Goal: Information Seeking & Learning: Check status

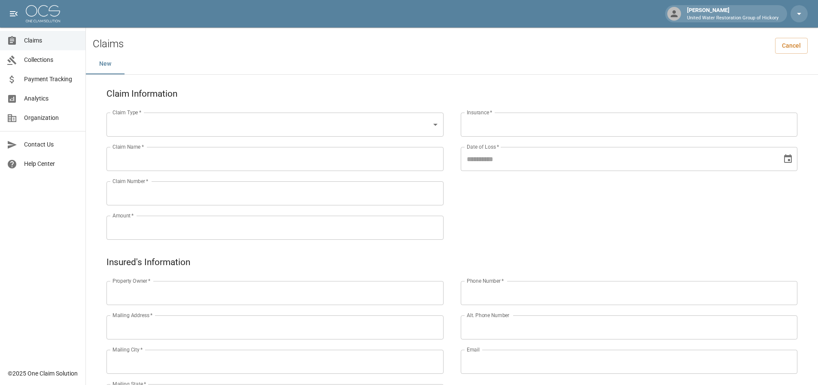
click at [26, 44] on span "Claims" at bounding box center [51, 40] width 55 height 9
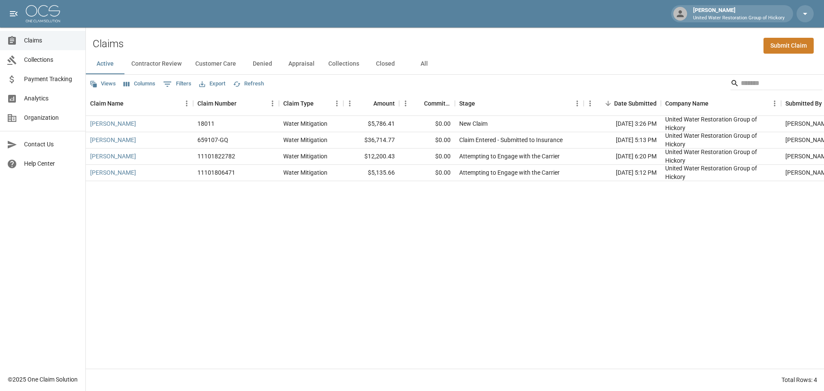
click at [420, 67] on button "All" at bounding box center [424, 64] width 39 height 21
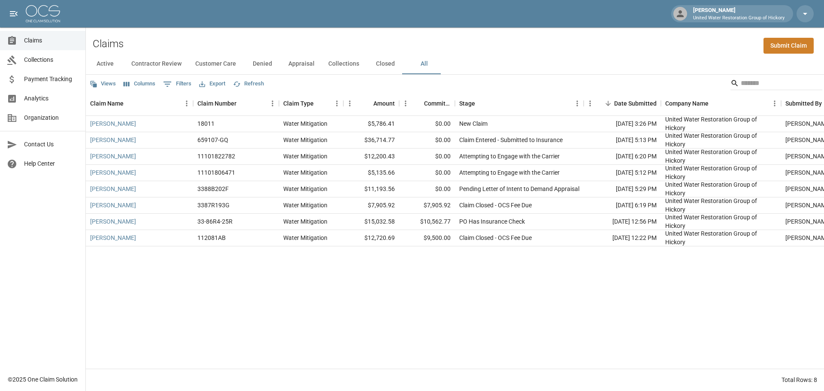
click at [490, 88] on div "Views Columns 0 Filters Export Refresh" at bounding box center [455, 83] width 738 height 17
click at [497, 80] on div "Views Columns 0 Filters Export Refresh" at bounding box center [455, 83] width 738 height 17
click at [71, 246] on div "Claims Collections Payment Tracking Analytics Organization Contact Us Help Cent…" at bounding box center [42, 185] width 85 height 370
click at [243, 279] on div "[PERSON_NAME] 18011 Water Mitigation $5,786.41 $0.00 New Claim [DATE] 3:26 PM U…" at bounding box center [487, 242] width 803 height 253
click at [55, 281] on div "Claims Collections Payment Tracking Analytics Organization Contact Us Help Cent…" at bounding box center [42, 185] width 85 height 370
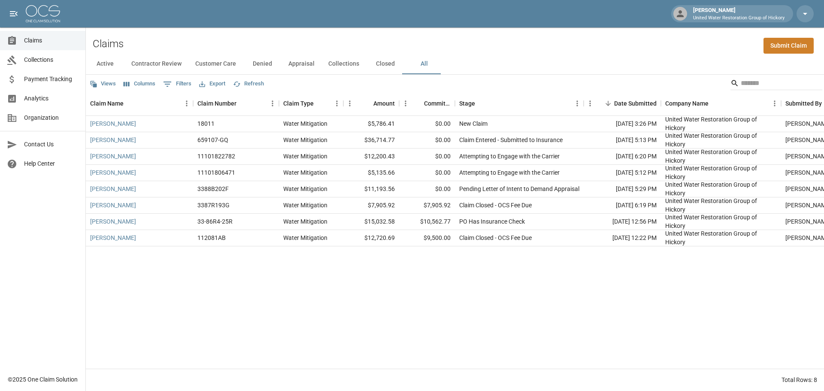
click at [569, 293] on div "[PERSON_NAME] 18011 Water Mitigation $5,786.41 $0.00 New Claim [DATE] 3:26 PM U…" at bounding box center [487, 242] width 803 height 253
click at [486, 192] on div "Pending Letter of Intent to Demand Appraisal" at bounding box center [519, 189] width 120 height 9
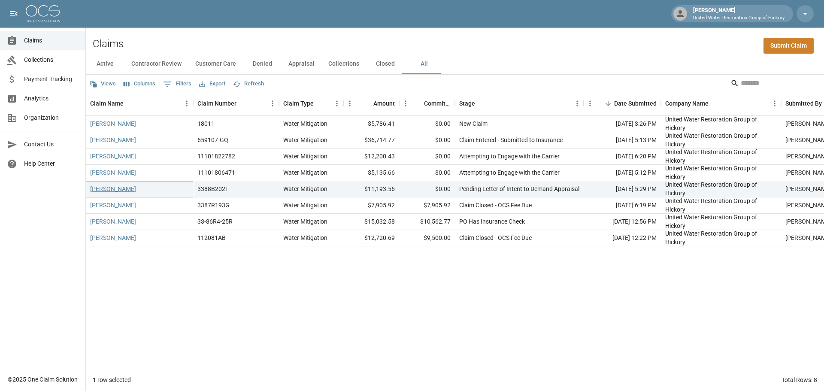
click at [109, 187] on link "[PERSON_NAME]" at bounding box center [113, 189] width 46 height 9
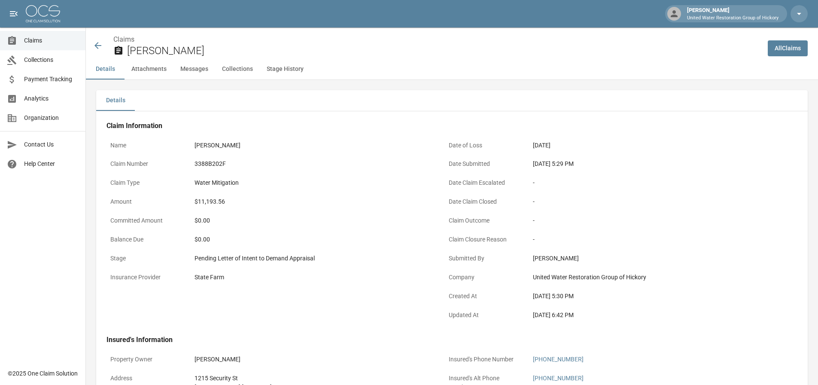
drag, startPoint x: 646, startPoint y: 302, endPoint x: 646, endPoint y: 147, distance: 154.6
click at [548, 70] on div "Details Attachments Messages Collections Stage History" at bounding box center [452, 69] width 732 height 21
click at [148, 73] on button "Attachments" at bounding box center [149, 69] width 49 height 21
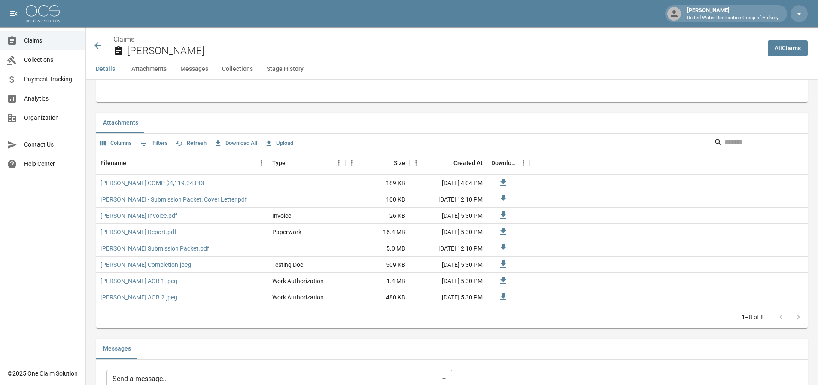
scroll to position [487, 0]
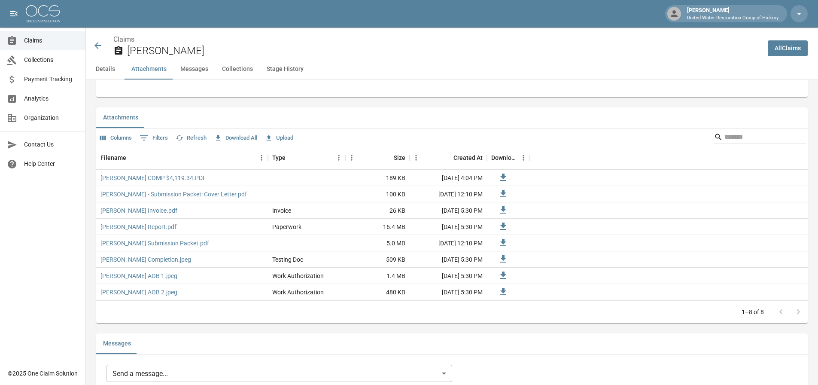
click at [192, 71] on button "Messages" at bounding box center [194, 69] width 42 height 21
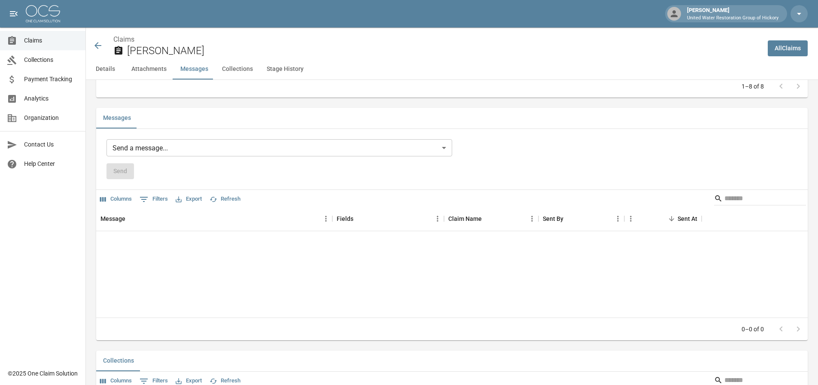
scroll to position [713, 0]
click at [246, 70] on button "Collections" at bounding box center [237, 69] width 45 height 21
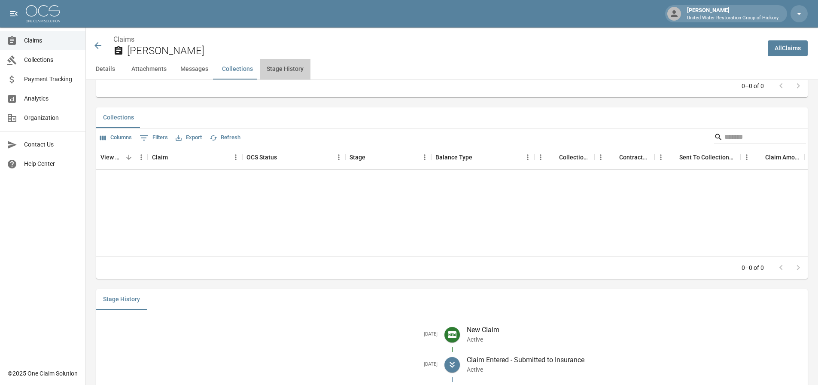
click at [280, 73] on button "Stage History" at bounding box center [285, 69] width 51 height 21
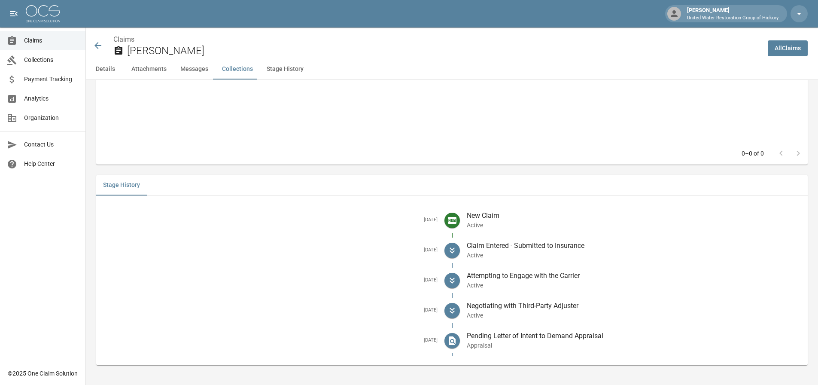
scroll to position [1071, 0]
click at [97, 47] on icon at bounding box center [98, 45] width 10 height 10
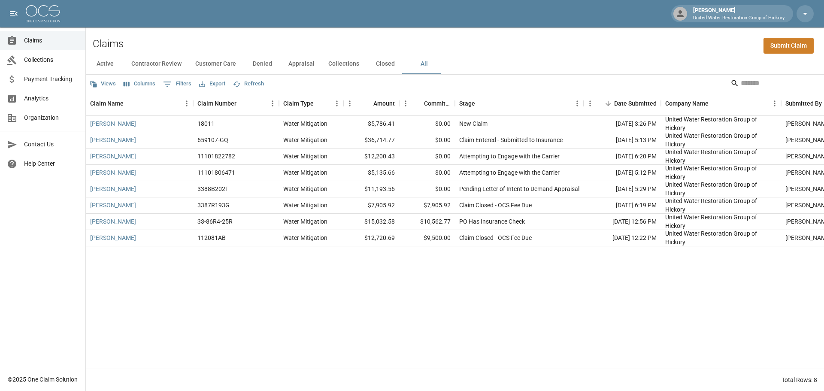
click at [547, 88] on div "Views Columns 0 Filters Export Refresh" at bounding box center [455, 83] width 738 height 17
click at [651, 84] on div "Views Columns 0 Filters Export Refresh" at bounding box center [455, 83] width 738 height 17
click at [660, 78] on div "Views Columns 0 Filters Export Refresh" at bounding box center [455, 83] width 738 height 17
click at [665, 59] on div "Active Contractor Review Customer Care Denied Appraisal Collections Closed All" at bounding box center [455, 64] width 738 height 21
click at [686, 81] on div "Views Columns 0 Filters Export Refresh" at bounding box center [455, 83] width 738 height 17
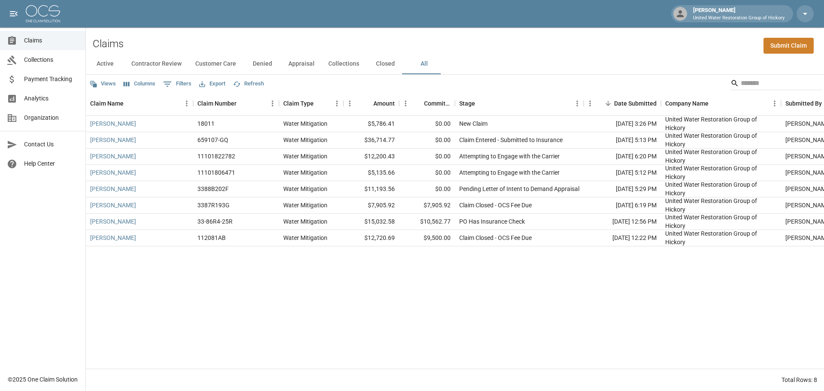
click at [583, 296] on div "[PERSON_NAME] 18011 Water Mitigation $5,786.41 $0.00 New Claim [DATE] 3:26 PM U…" at bounding box center [487, 242] width 803 height 253
click at [710, 293] on div "[PERSON_NAME] 18011 Water Mitigation $5,786.41 $0.00 New Claim [DATE] 3:26 PM U…" at bounding box center [487, 242] width 803 height 253
click at [539, 329] on div "[PERSON_NAME] 18011 Water Mitigation $5,786.41 $0.00 New Claim [DATE] 3:26 PM U…" at bounding box center [487, 242] width 803 height 253
click at [484, 292] on div "[PERSON_NAME] 18011 Water Mitigation $5,786.41 $0.00 New Claim [DATE] 3:26 PM U…" at bounding box center [487, 242] width 803 height 253
click at [521, 89] on div "Views Columns 0 Filters Export Refresh" at bounding box center [455, 83] width 738 height 17
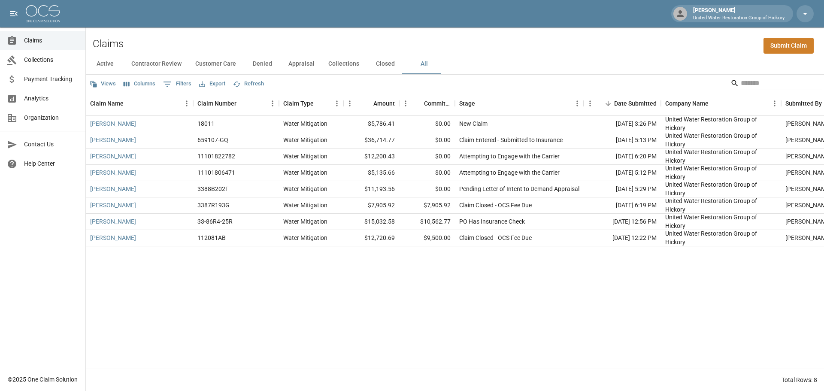
click at [504, 91] on div "Views Columns 0 Filters Export Refresh" at bounding box center [455, 83] width 738 height 17
click at [513, 62] on div "Active Contractor Review Customer Care Denied Appraisal Collections Closed All" at bounding box center [455, 64] width 738 height 21
click at [585, 39] on div "Claims Submit Claim" at bounding box center [455, 40] width 738 height 26
click at [422, 64] on button "All" at bounding box center [424, 64] width 39 height 21
